Goal: Task Accomplishment & Management: Complete application form

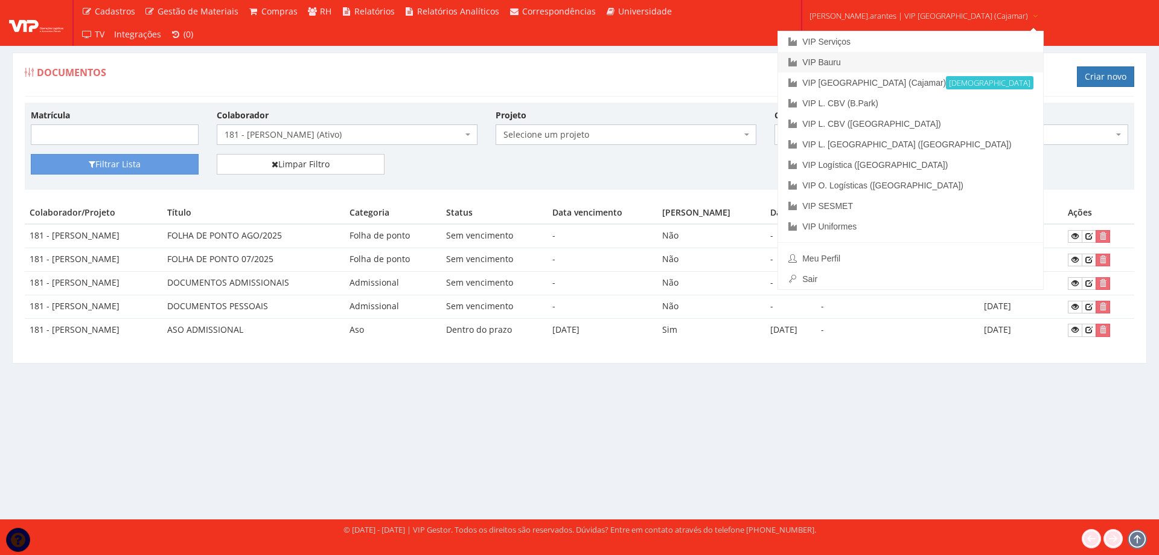
click at [838, 61] on link "VIP Bauru" at bounding box center [910, 62] width 265 height 21
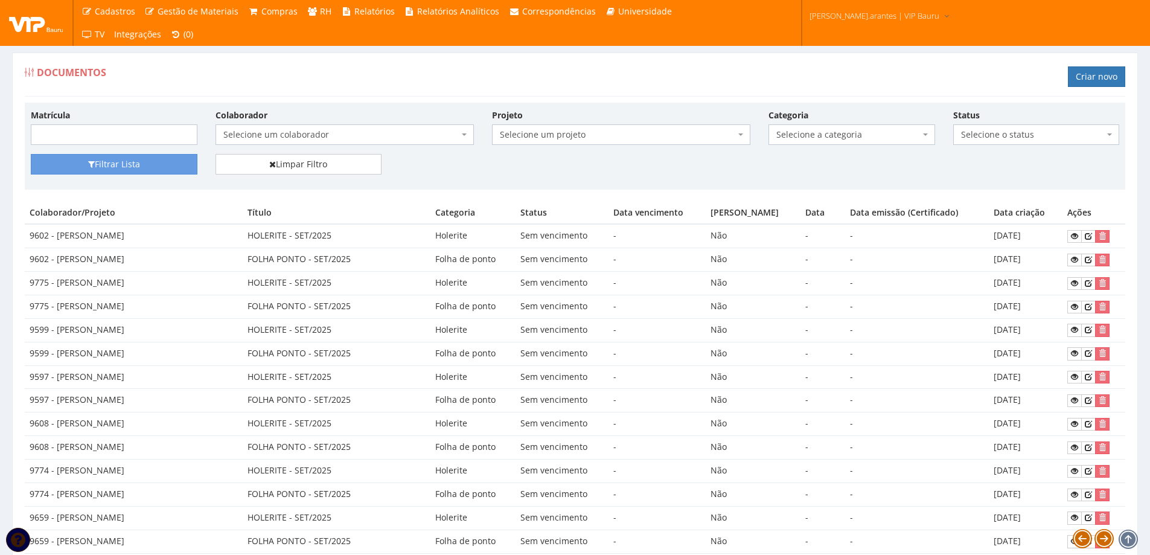
click at [299, 139] on span "Selecione um colaborador" at bounding box center [340, 135] width 235 height 12
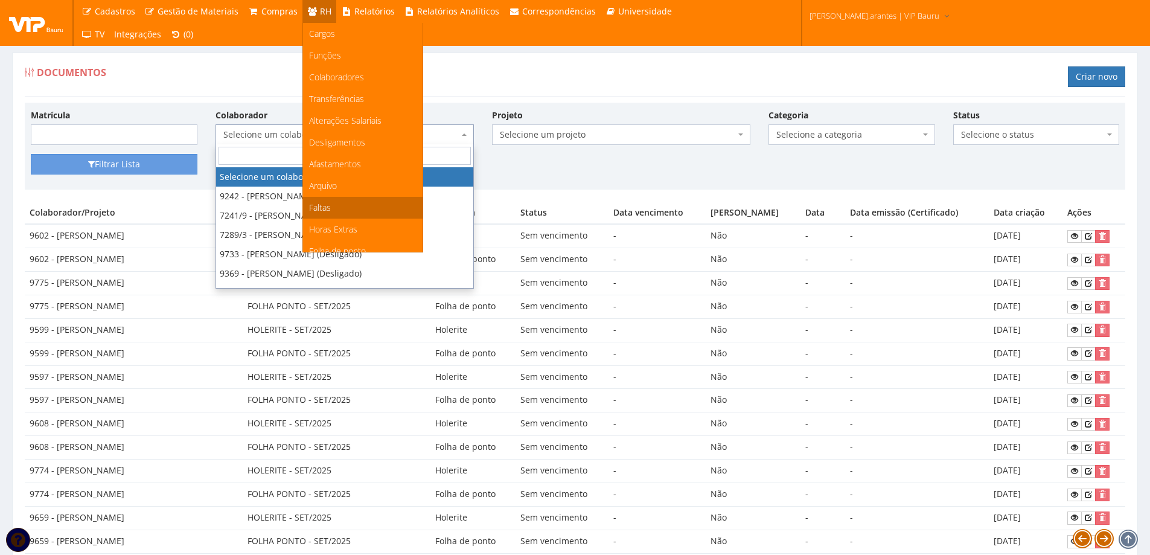
click at [312, 206] on span "Faltas" at bounding box center [320, 207] width 22 height 11
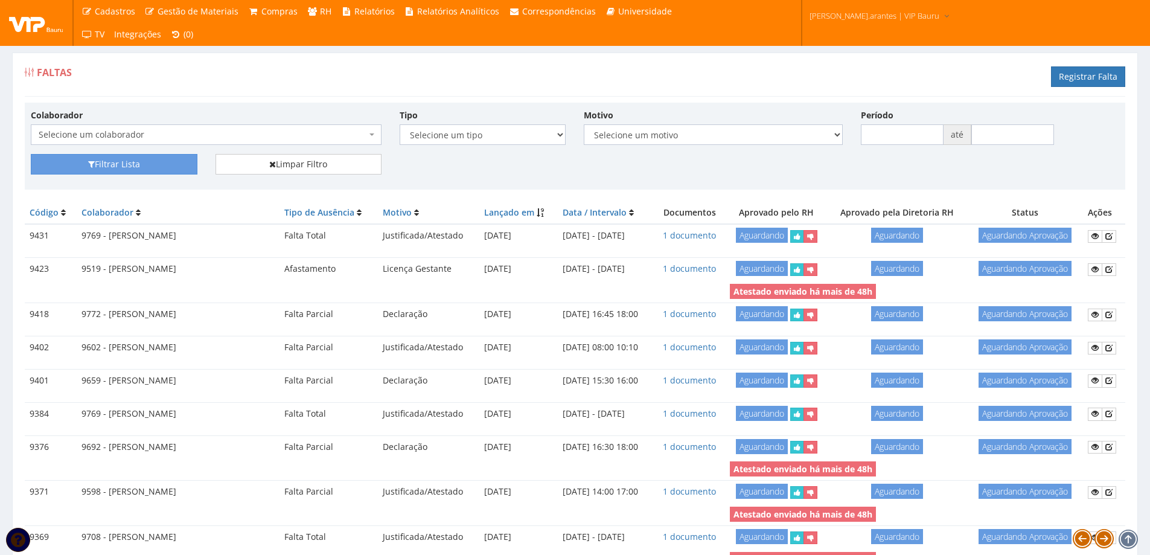
click at [290, 136] on span "Selecione um colaborador" at bounding box center [203, 135] width 328 height 12
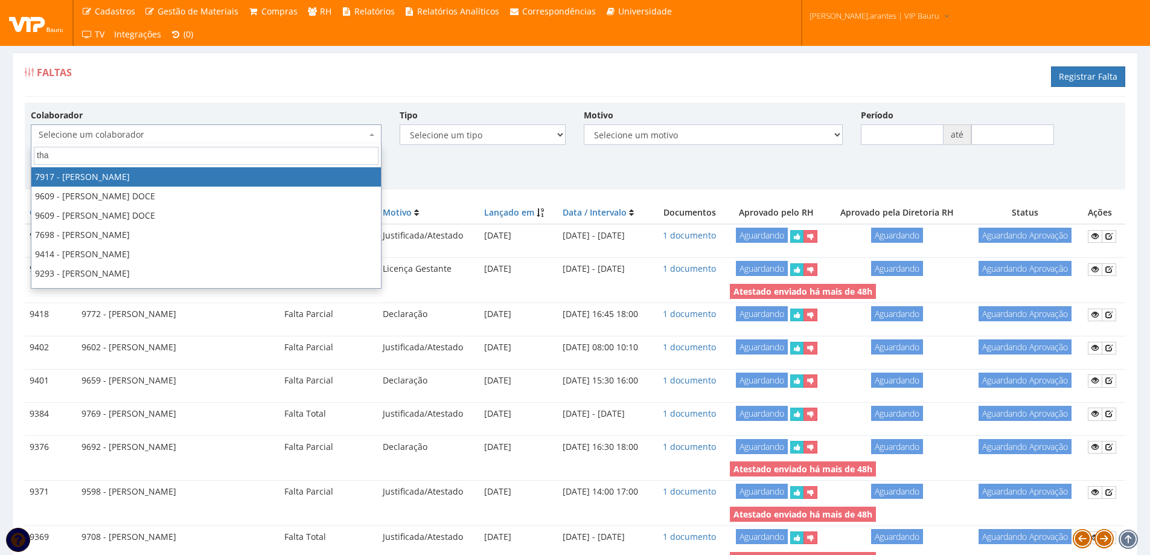
type input "thai"
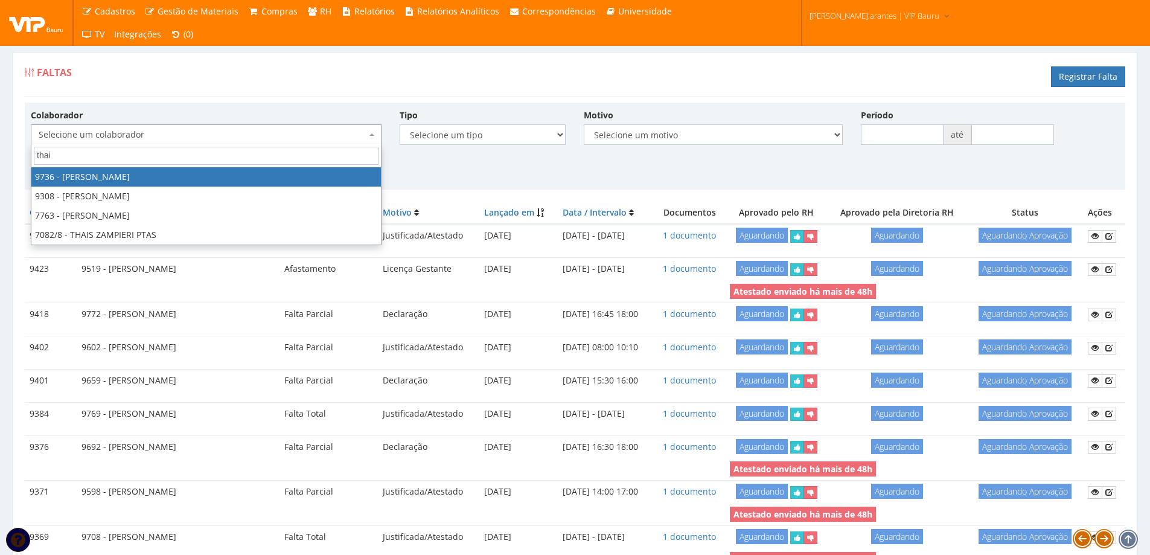
select select "4013"
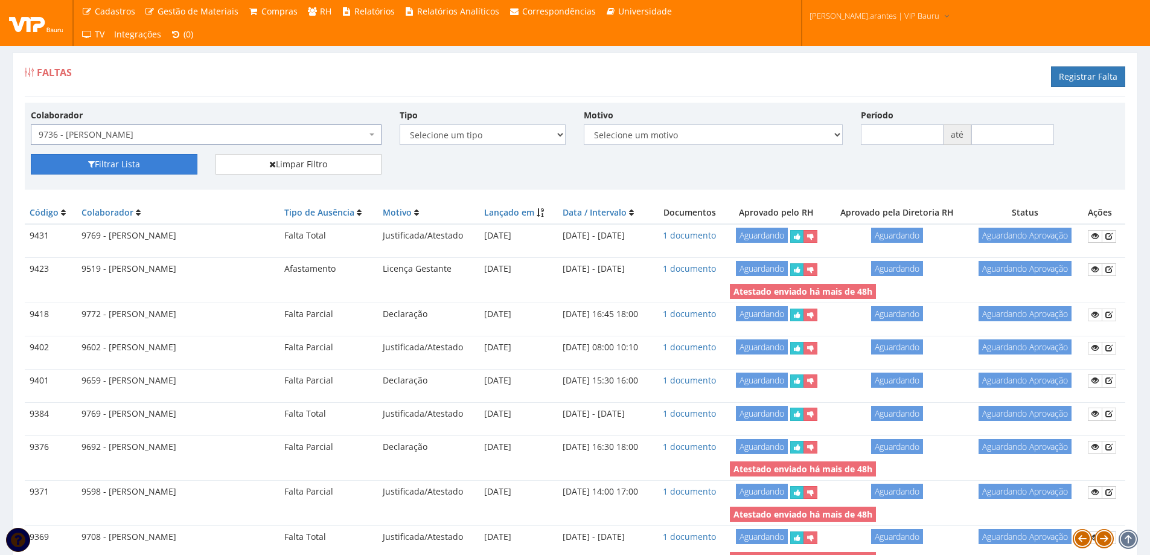
click at [165, 164] on button "Filtrar Lista" at bounding box center [114, 164] width 167 height 21
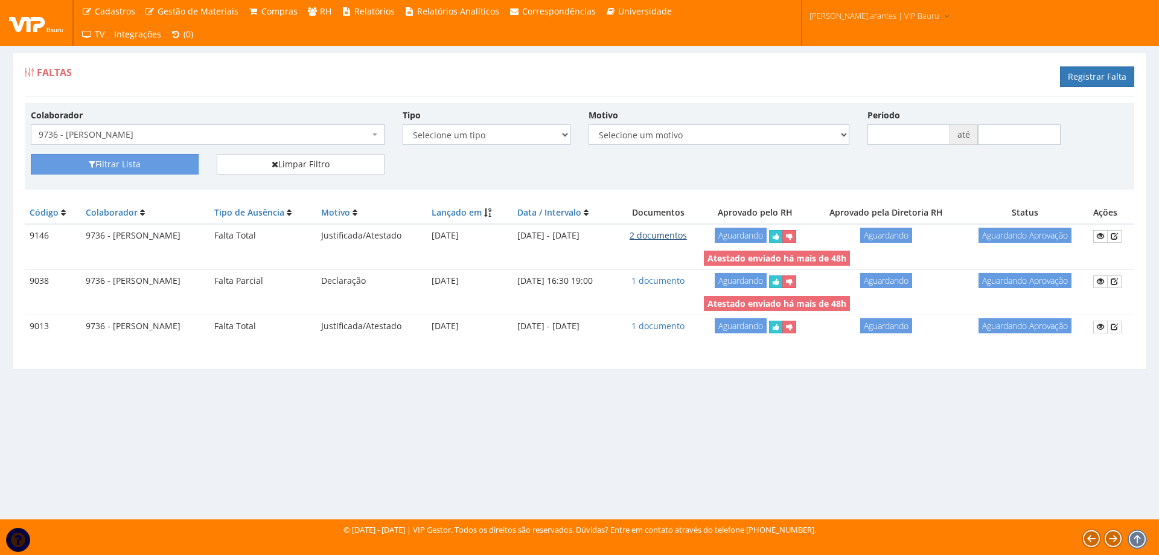
click at [687, 238] on link "2 documentos" at bounding box center [658, 234] width 57 height 11
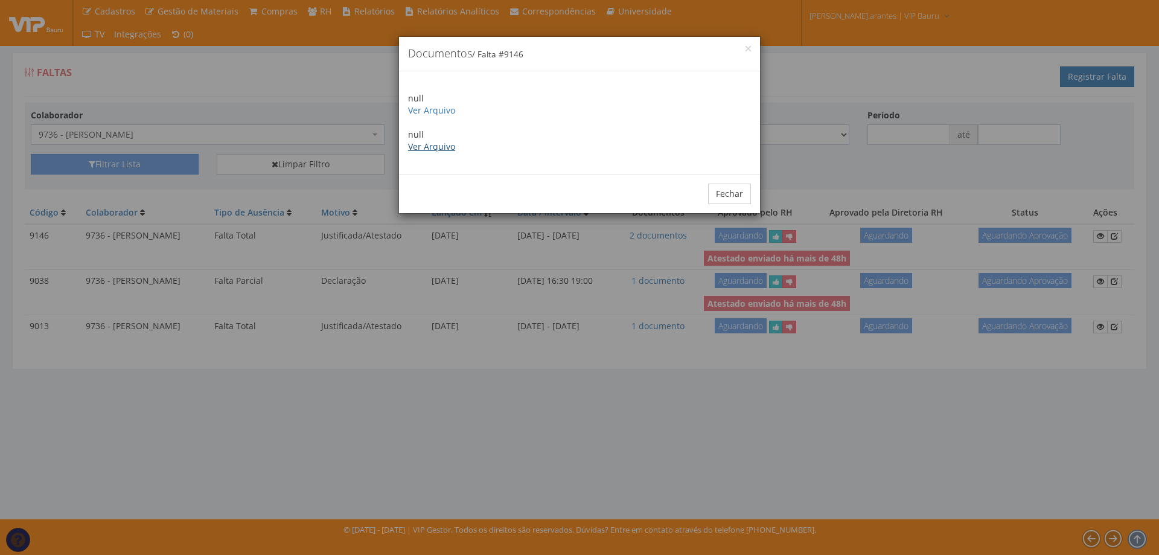
click at [421, 149] on link "Ver Arquivo" at bounding box center [431, 146] width 47 height 11
click at [430, 107] on link "Ver Arquivo" at bounding box center [431, 109] width 47 height 11
click at [732, 192] on button "Fechar" at bounding box center [729, 194] width 43 height 21
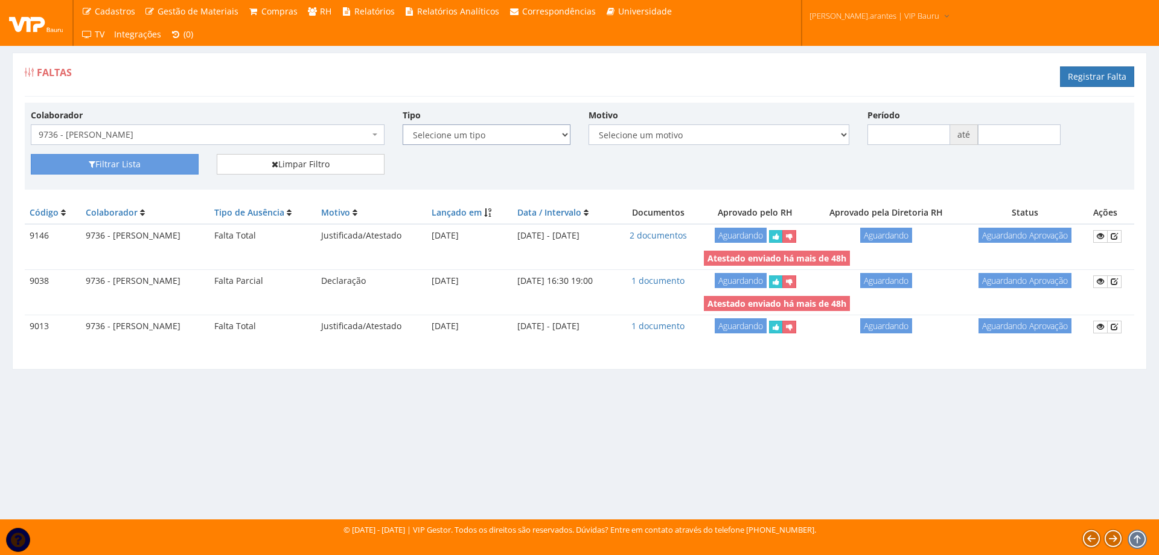
click at [516, 135] on select "Selecione um tipo Falta Total Afastamento Férias" at bounding box center [487, 134] width 168 height 21
click at [507, 136] on select "Selecione um tipo Falta Total Afastamento Férias" at bounding box center [487, 134] width 168 height 21
click at [507, 133] on select "Selecione um tipo Falta Total Afastamento Férias" at bounding box center [487, 134] width 168 height 21
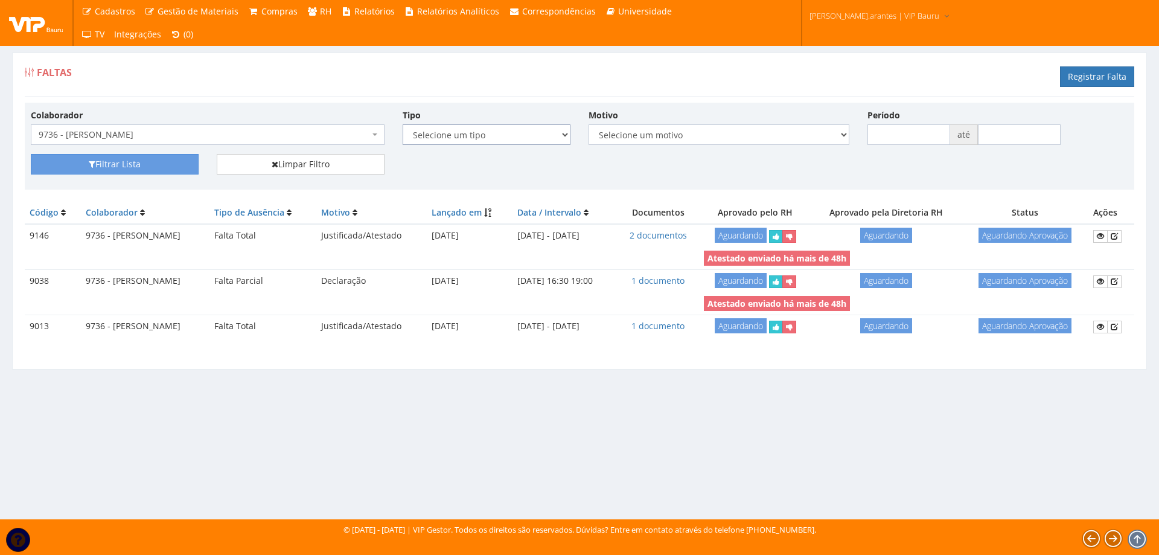
click at [501, 136] on select "Selecione um tipo Falta Total Afastamento Férias" at bounding box center [487, 134] width 168 height 21
click at [177, 138] on span "9736 - THAINA DE MORAIS SIQUEIRA" at bounding box center [204, 135] width 331 height 12
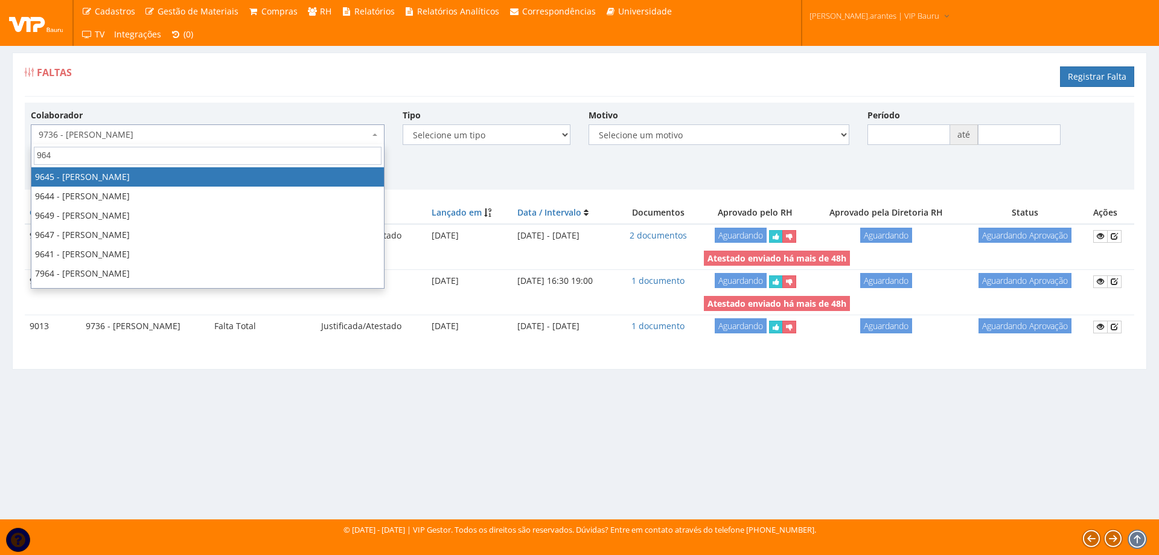
type input "9643"
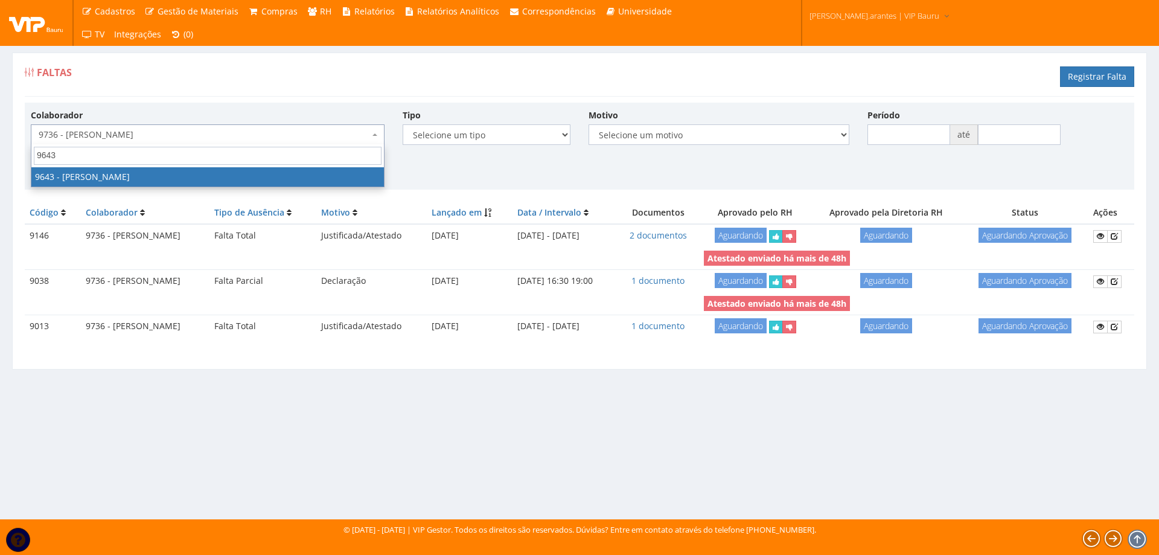
select select "3833"
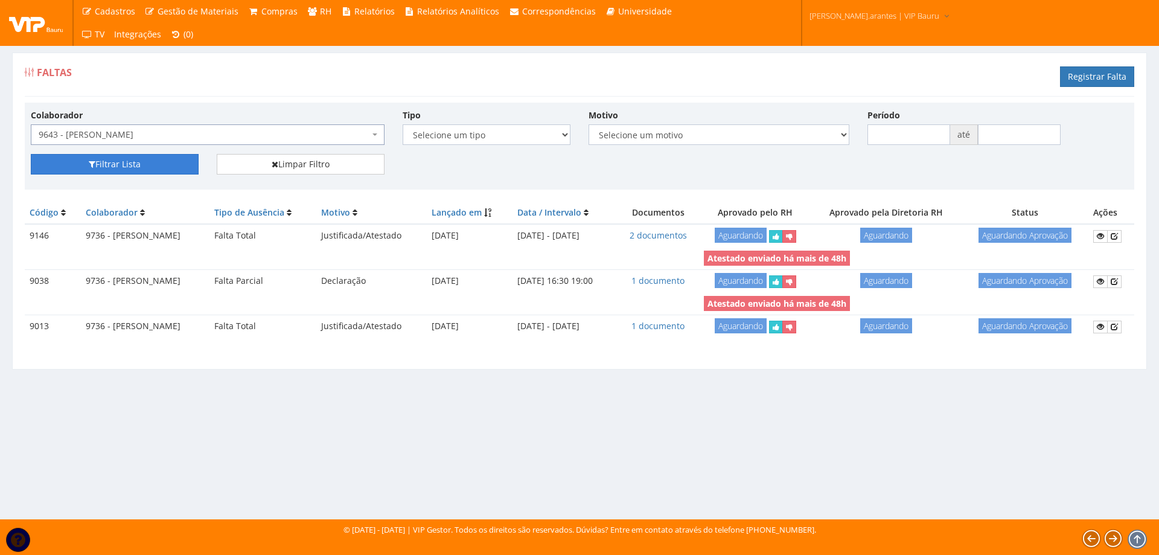
click at [170, 160] on button "Filtrar Lista" at bounding box center [115, 164] width 168 height 21
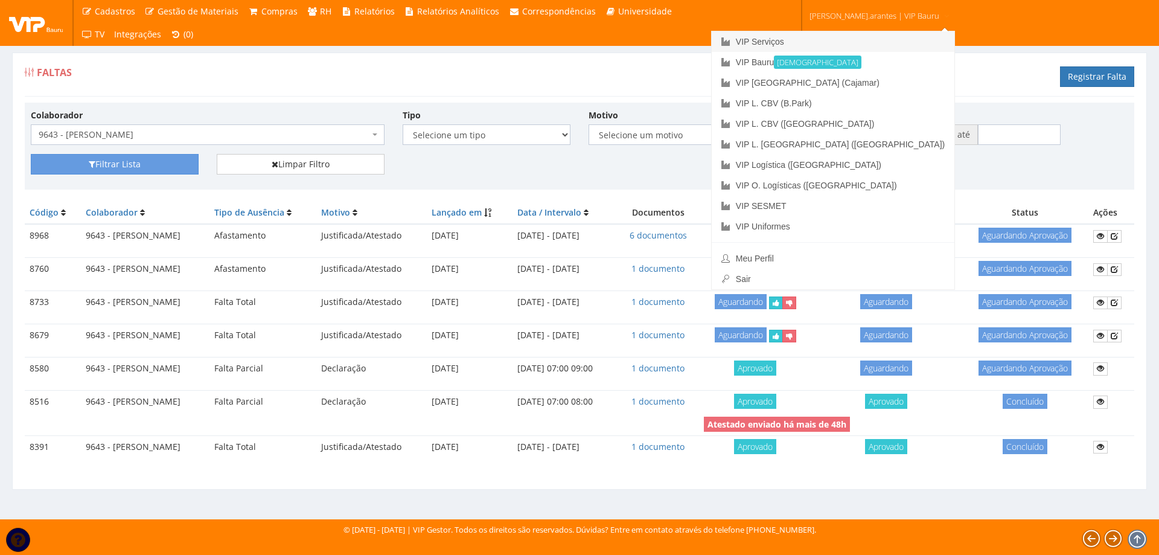
click at [804, 37] on link "VIP Serviços" at bounding box center [833, 41] width 243 height 21
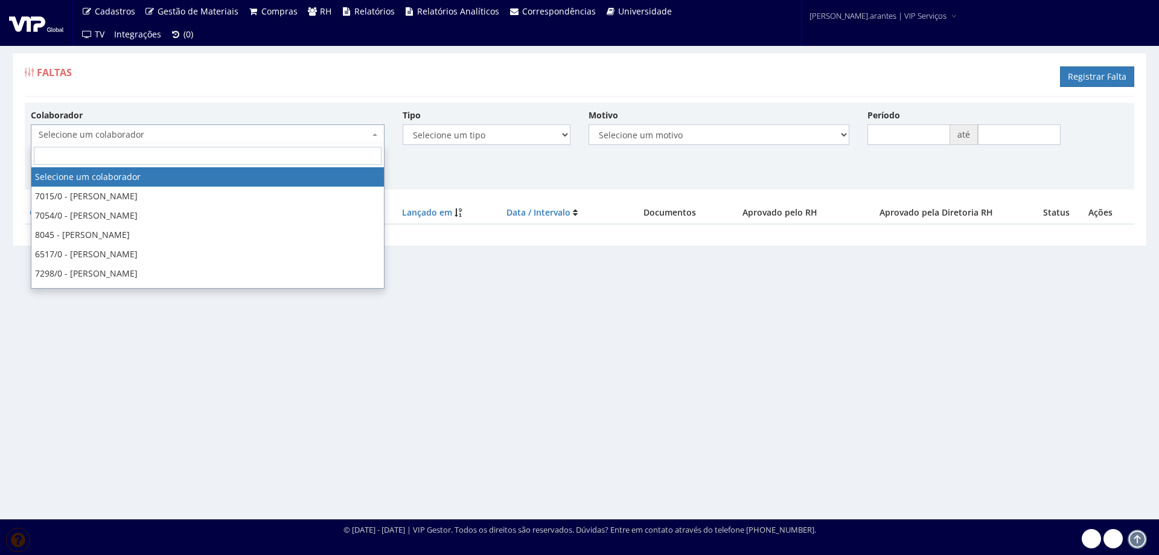
click at [281, 135] on span "Selecione um colaborador" at bounding box center [204, 135] width 331 height 12
click at [153, 162] on input "search" at bounding box center [208, 156] width 348 height 18
click at [155, 156] on input "adr" at bounding box center [208, 156] width 348 height 18
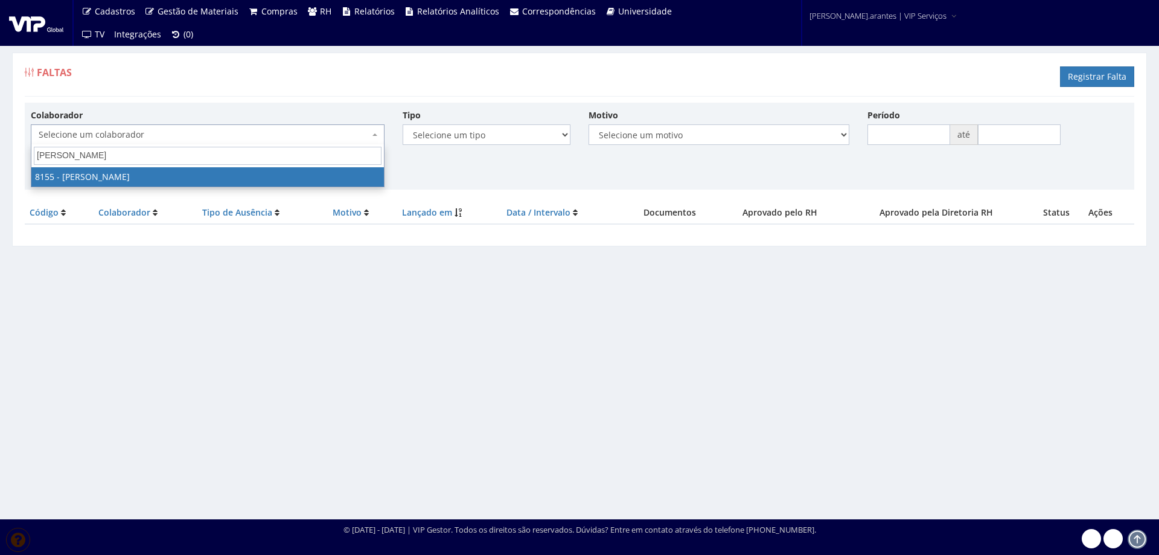
type input "adriano de"
select select "3886"
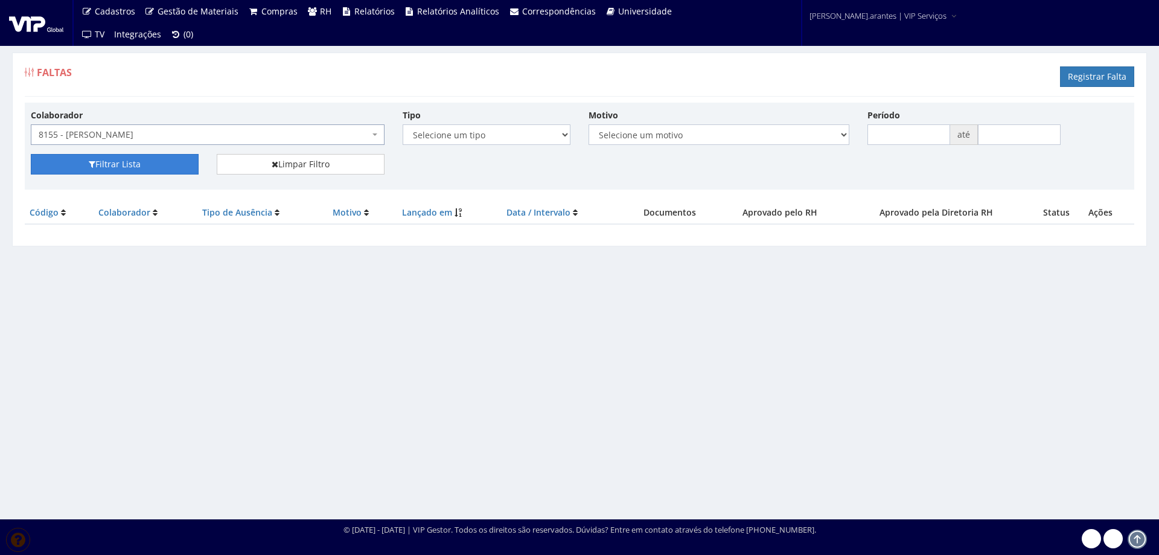
click at [166, 165] on button "Filtrar Lista" at bounding box center [115, 164] width 168 height 21
click at [129, 162] on button "Filtrar Lista" at bounding box center [115, 164] width 168 height 21
click at [1088, 71] on link "Registrar Falta" at bounding box center [1097, 76] width 74 height 21
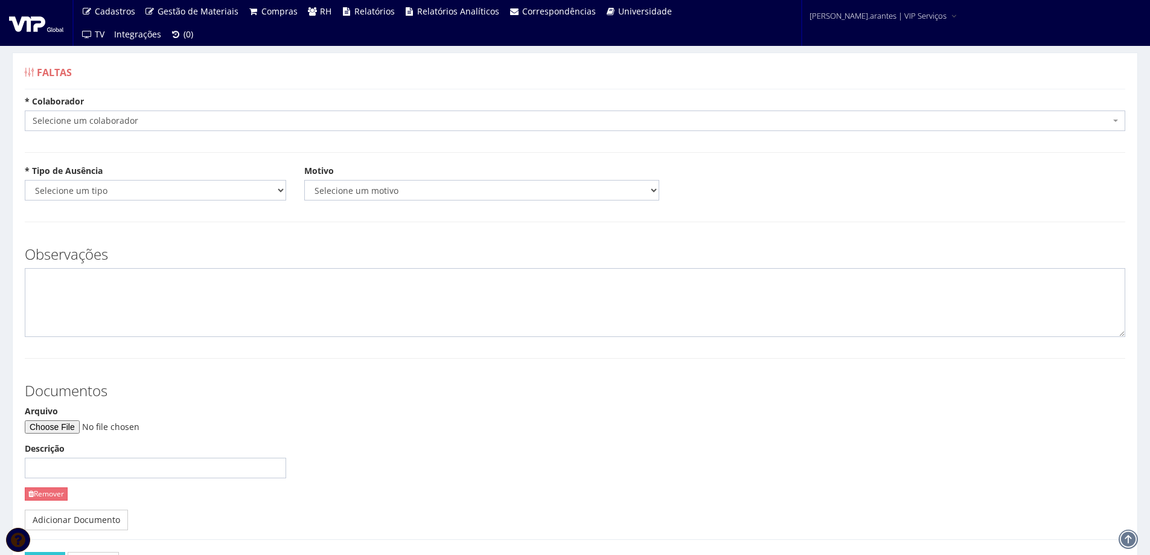
click at [205, 118] on span "Selecione um colaborador" at bounding box center [572, 121] width 1078 height 12
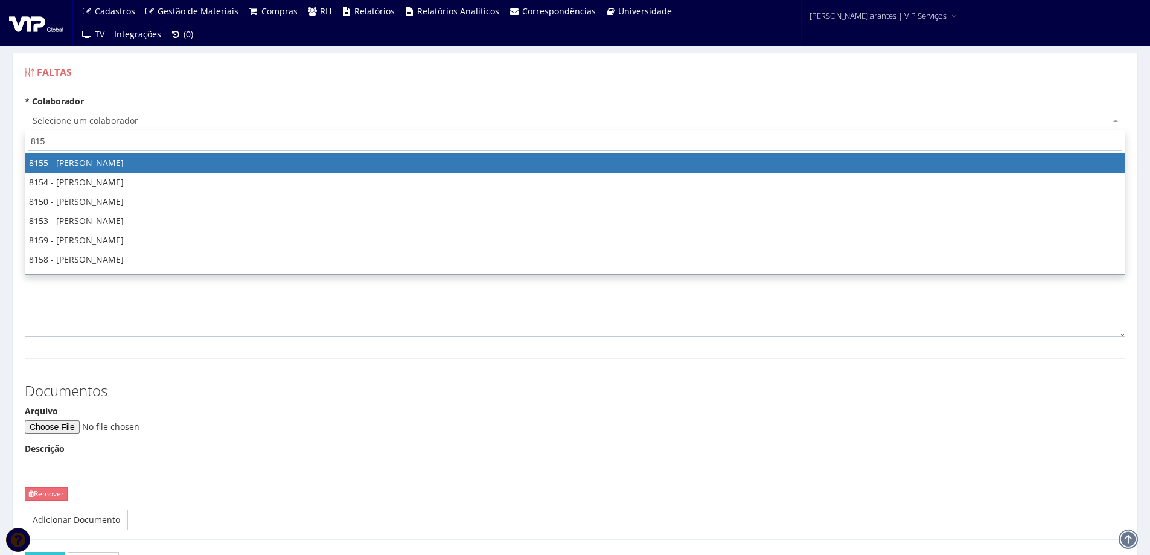
type input "8155"
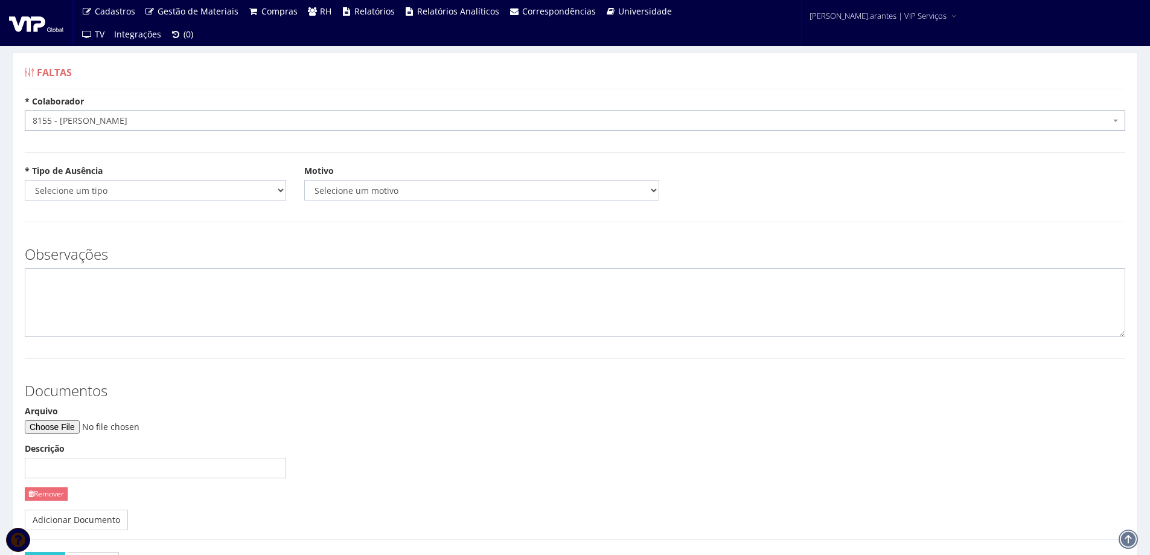
select select "3886"
click at [142, 190] on select "Selecione um tipo Falta Total Falta Parcial Afastamento Férias" at bounding box center [155, 190] width 261 height 21
select select "total"
click at [25, 180] on select "Selecione um tipo Falta Total Falta Parcial Afastamento Férias" at bounding box center [155, 190] width 261 height 21
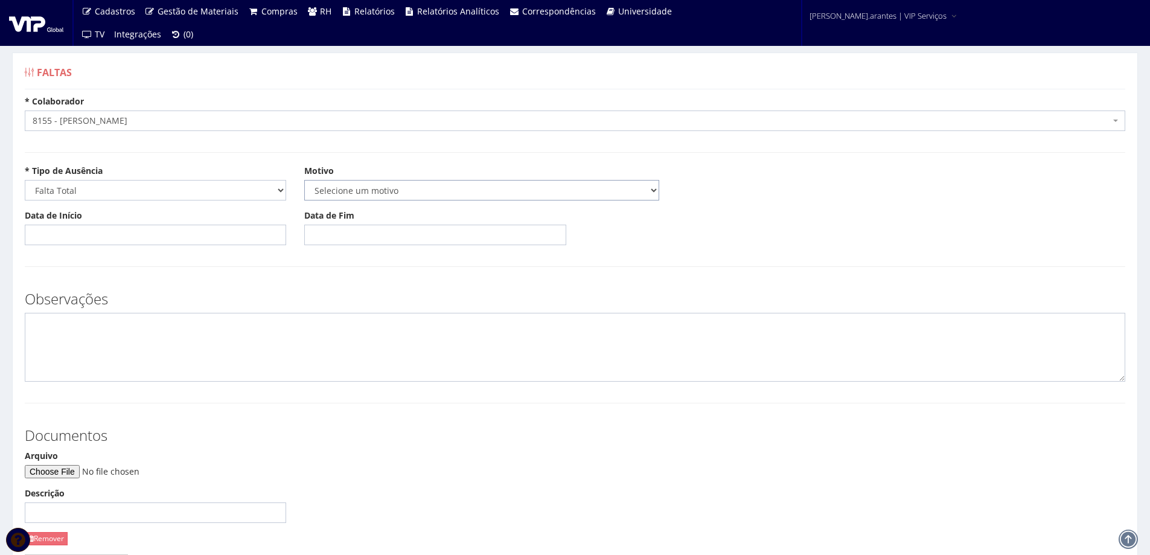
click at [353, 196] on select "Selecione um motivo Acidente Atestado Atraso Declaração Determinação Judicial D…" at bounding box center [481, 190] width 355 height 21
select select "atestado"
click at [304, 180] on select "Selecione um motivo Acidente Atestado Atraso Declaração Determinação Judicial D…" at bounding box center [481, 190] width 355 height 21
click at [129, 240] on input "Data de Início" at bounding box center [155, 235] width 261 height 21
click at [56, 386] on td "3" at bounding box center [53, 391] width 16 height 18
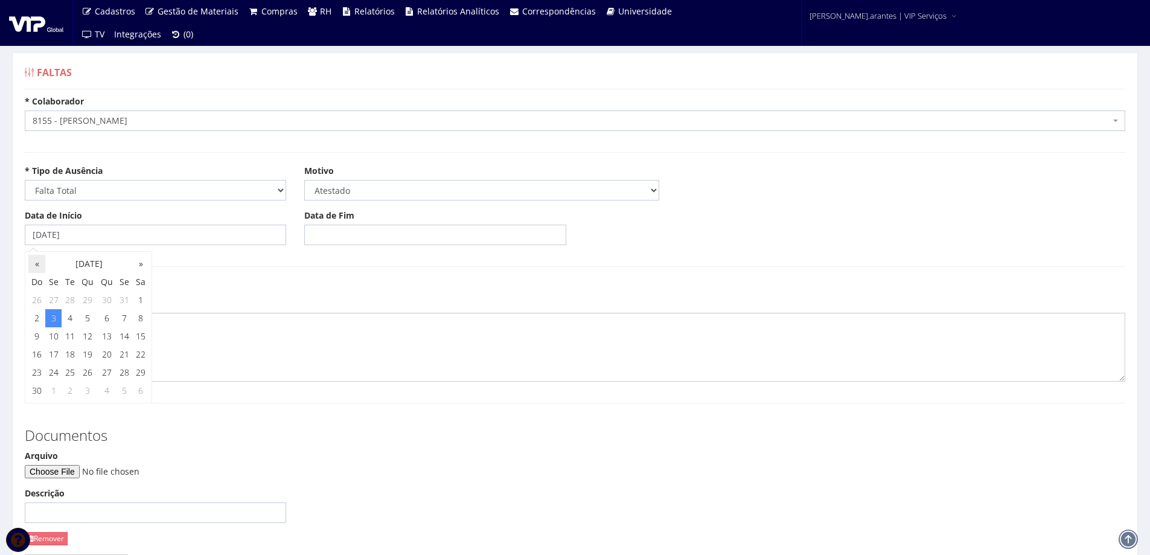
click at [37, 266] on th "«" at bounding box center [36, 264] width 17 height 18
click at [123, 301] on td "3" at bounding box center [125, 300] width 16 height 18
type input "[DATE]"
click at [349, 230] on input "Data de Fim" at bounding box center [434, 235] width 261 height 21
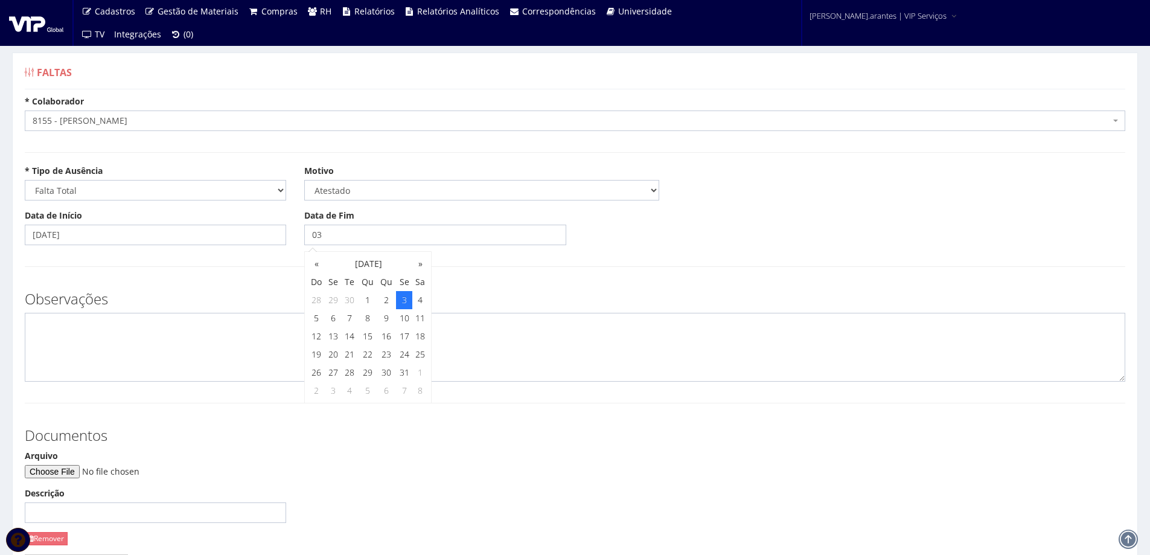
click at [407, 299] on td "3" at bounding box center [404, 300] width 16 height 18
type input "[DATE]"
click at [539, 272] on form "* Colaborador Selecione um colaborador 7015/0 - ADEILTON LUIZ NETO 7054/0 - ADE…" at bounding box center [575, 366] width 1101 height 543
click at [74, 475] on input "Arquivo" at bounding box center [107, 471] width 164 height 13
type input "C:\fakepath\WhatsApp Image 2025-10-03 at 13.03.20.jpeg"
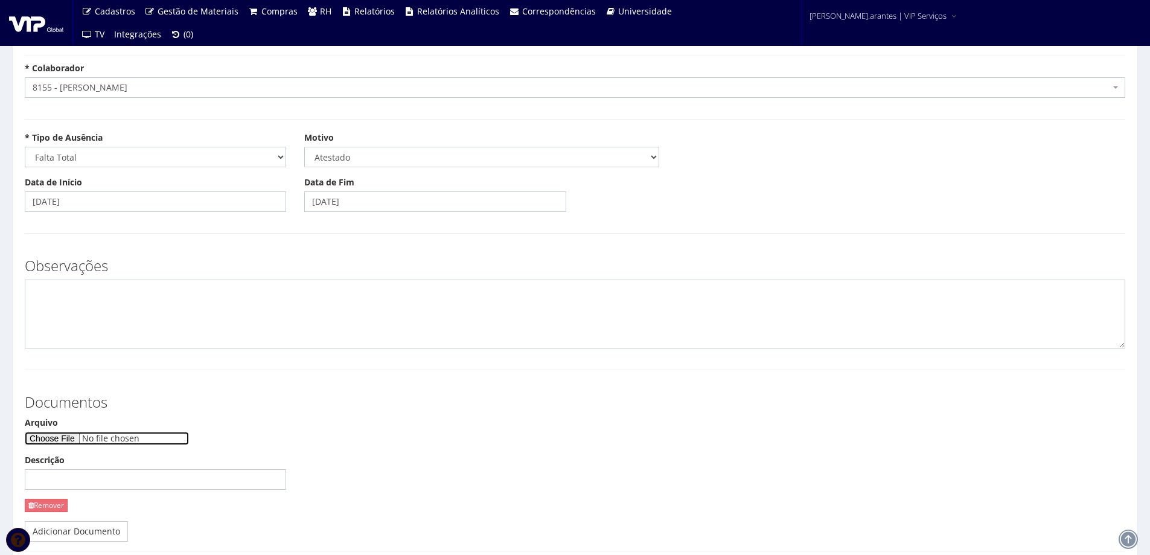
scroll to position [60, 0]
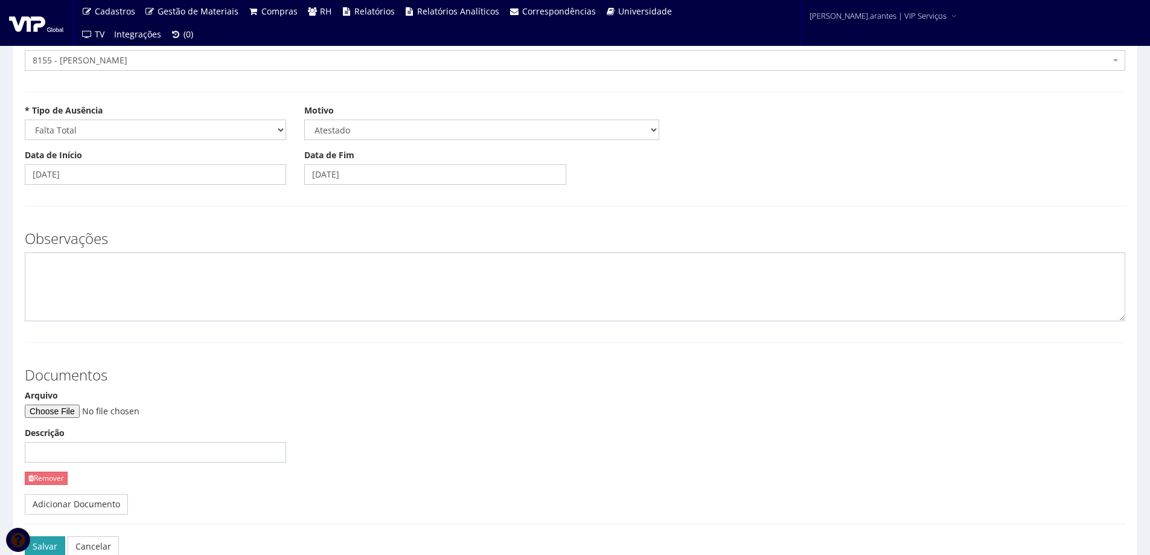
click at [50, 541] on button "Salvar" at bounding box center [45, 546] width 40 height 21
